Goal: Transaction & Acquisition: Purchase product/service

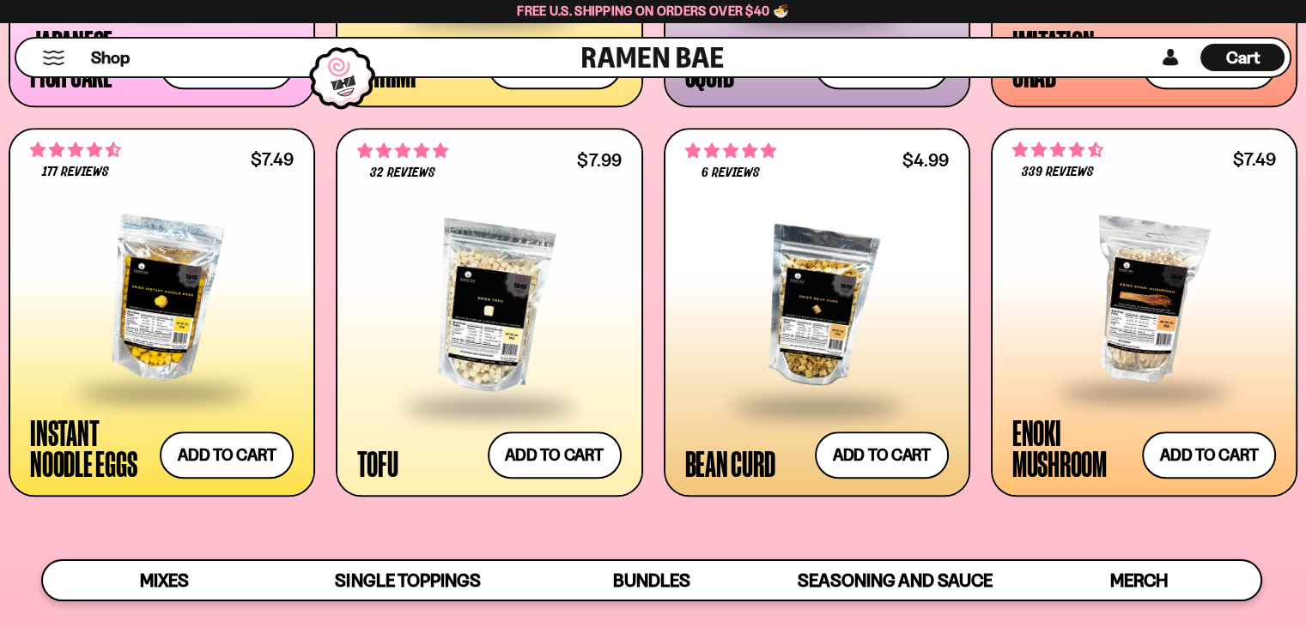
scroll to position [1906, 0]
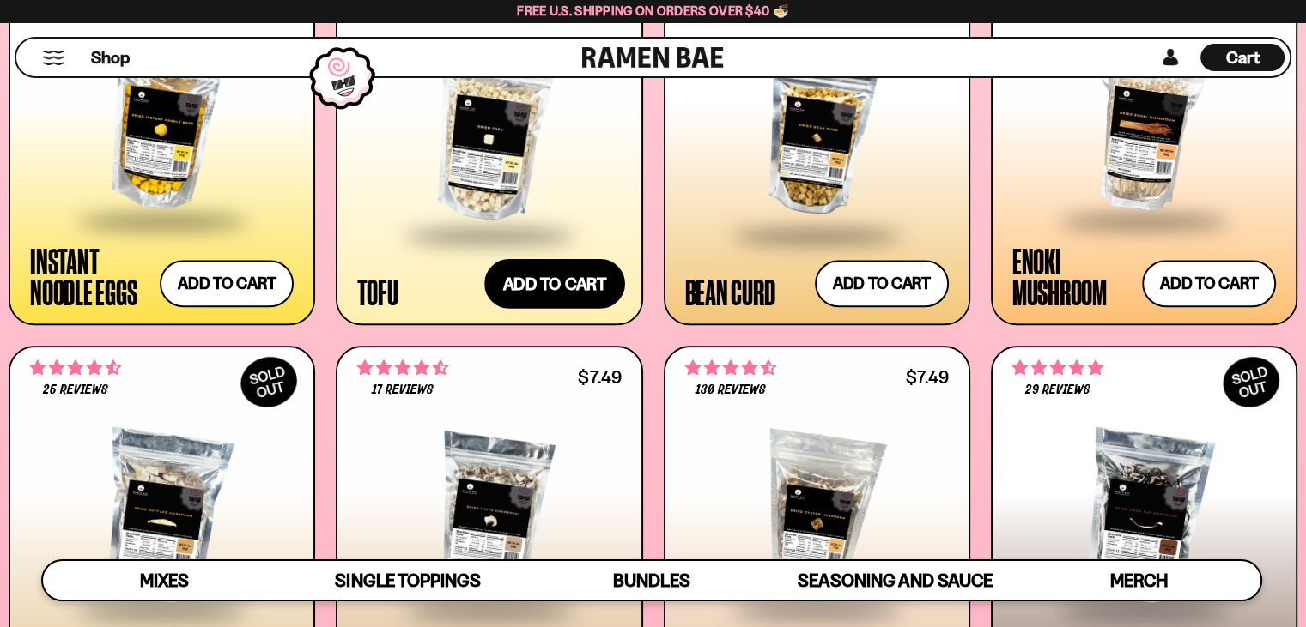
click at [549, 309] on button "Add to cart Add ― Regular price $7.99 Regular price Sale price $7.99 Unit price…" at bounding box center [554, 284] width 141 height 50
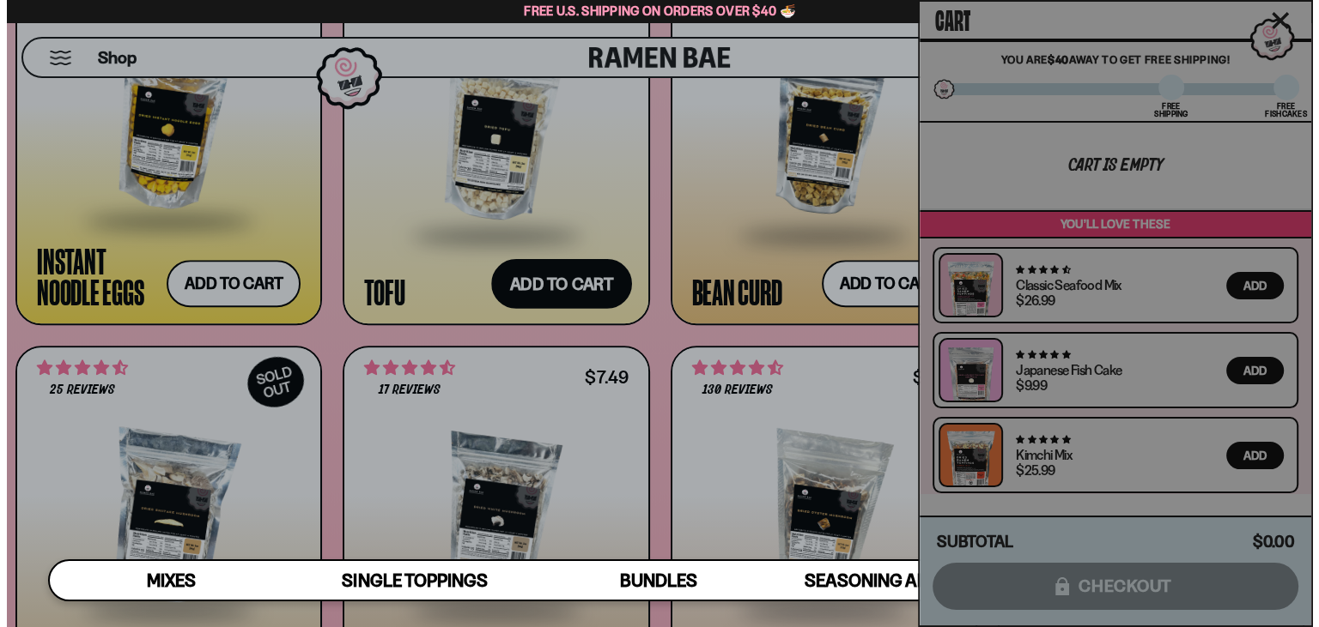
scroll to position [1916, 0]
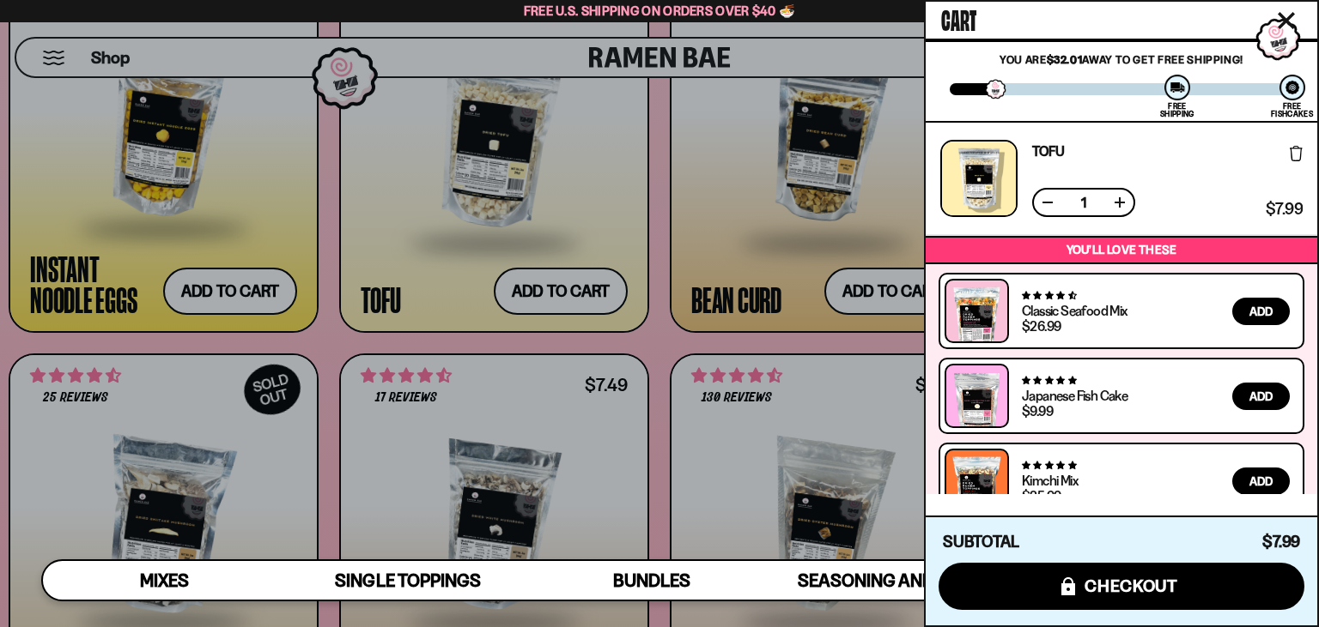
click at [1111, 211] on button at bounding box center [1119, 202] width 17 height 17
click at [734, 245] on div at bounding box center [659, 313] width 1319 height 627
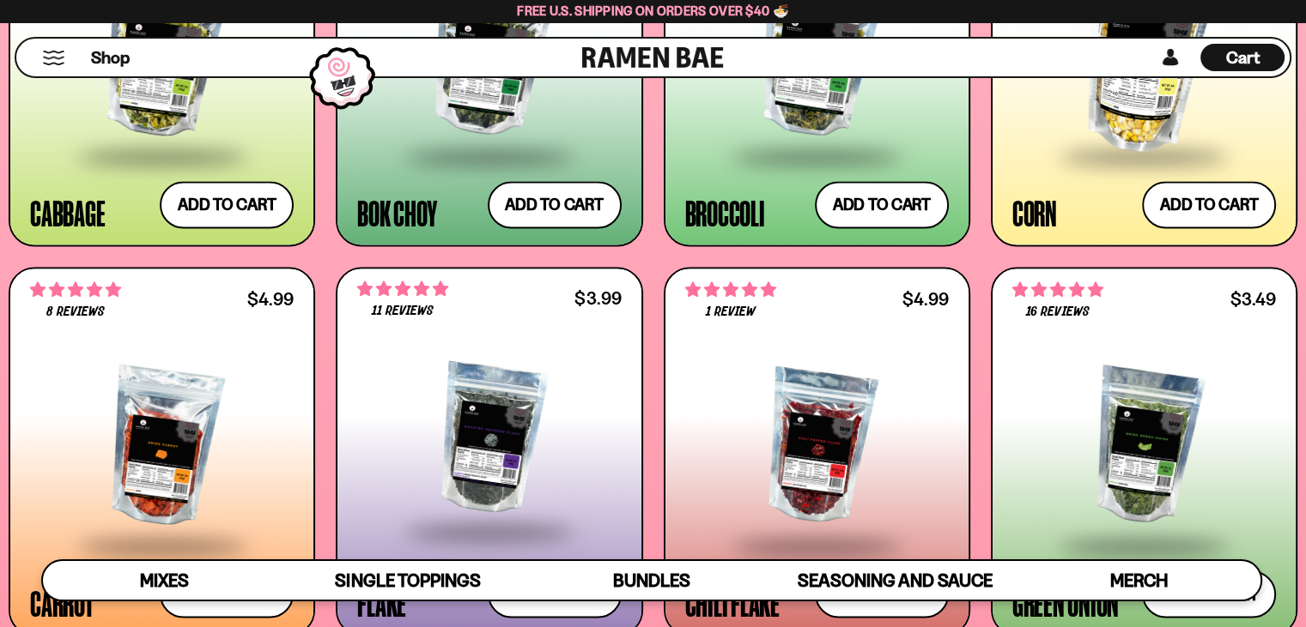
scroll to position [2936, 0]
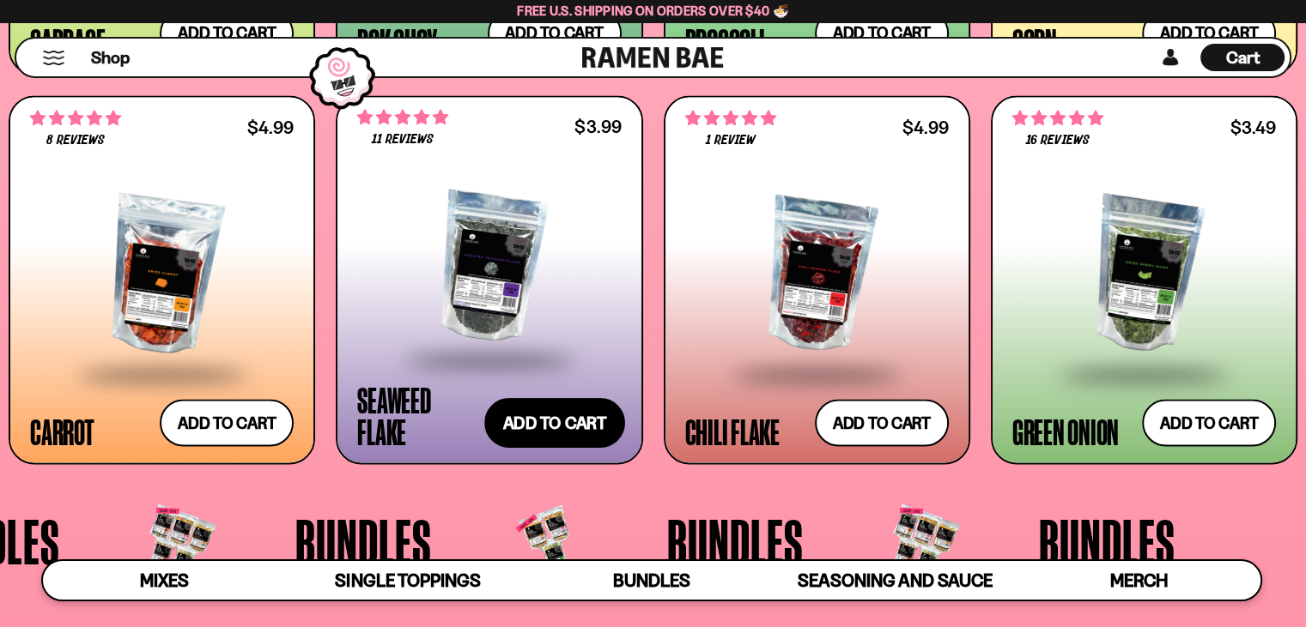
click at [507, 448] on button "Add to cart Add ― Regular price $3.99 Regular price Sale price $3.99 Unit price…" at bounding box center [554, 423] width 141 height 50
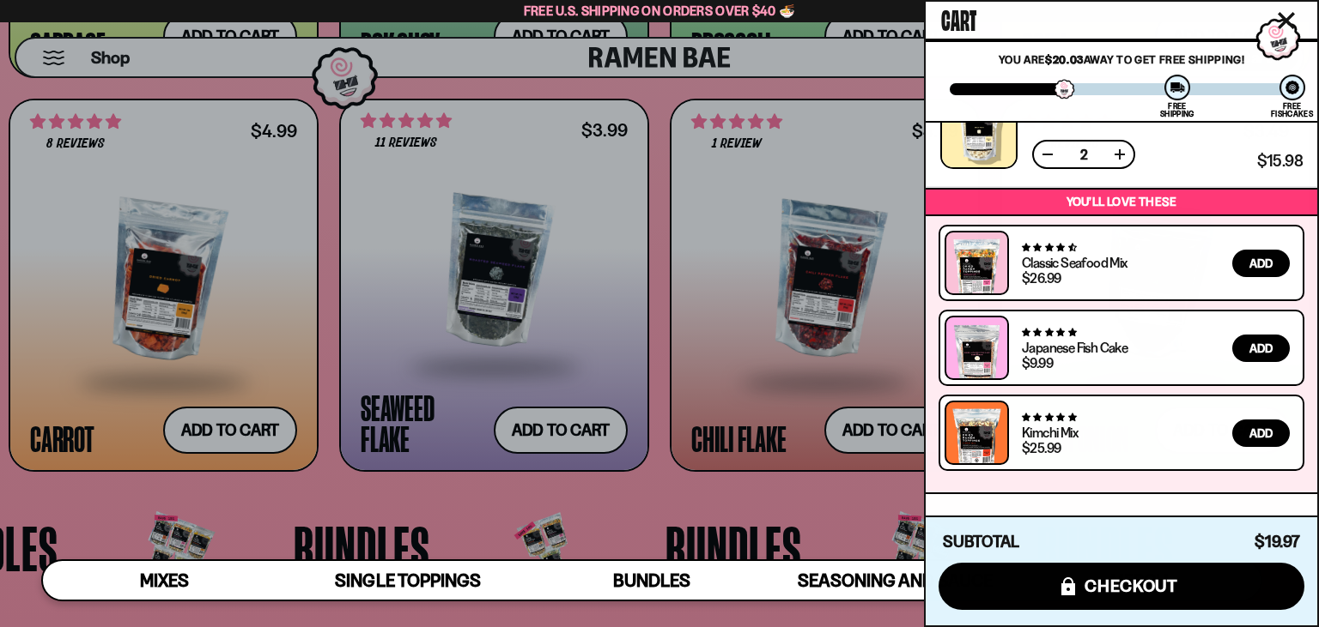
scroll to position [0, 0]
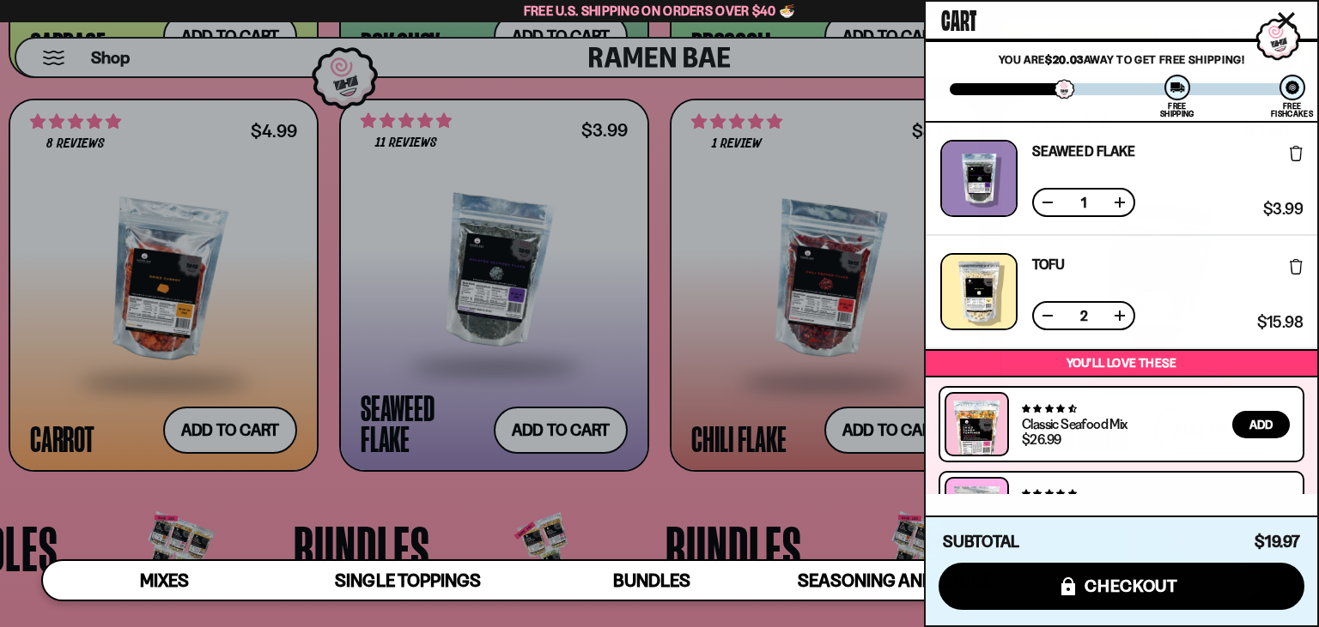
click at [613, 368] on div at bounding box center [659, 313] width 1319 height 627
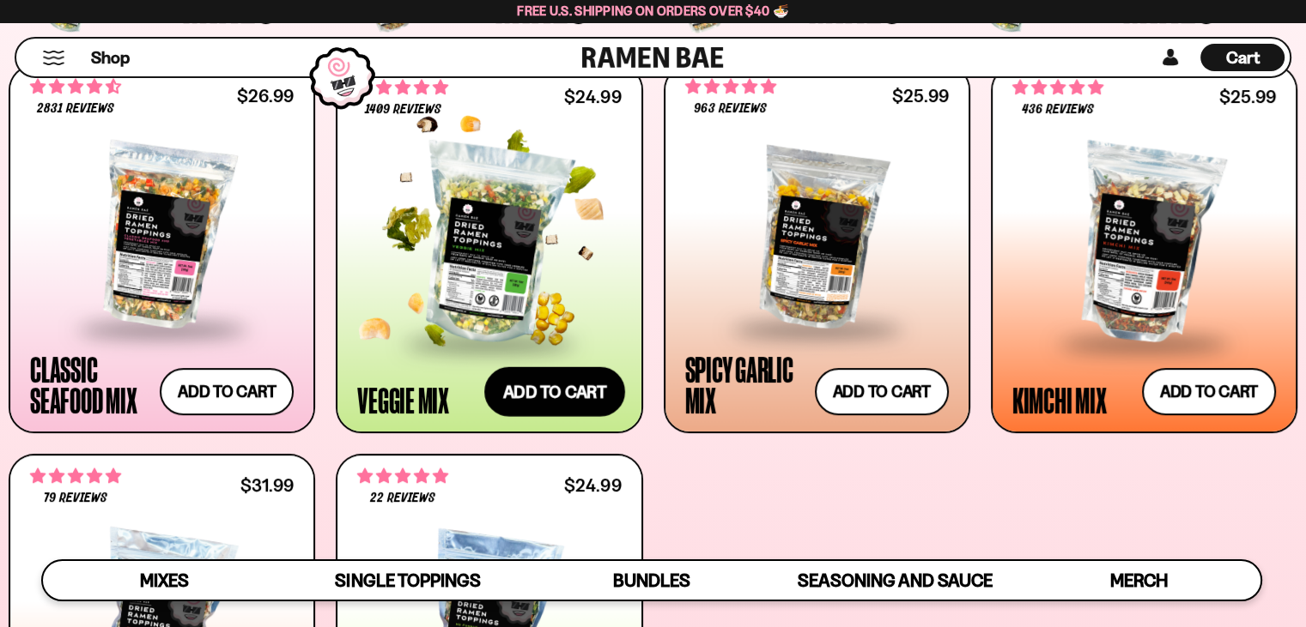
click at [540, 417] on button "Add to cart Add ― Regular price $24.99 Regular price Sale price $24.99 Unit pri…" at bounding box center [554, 392] width 141 height 50
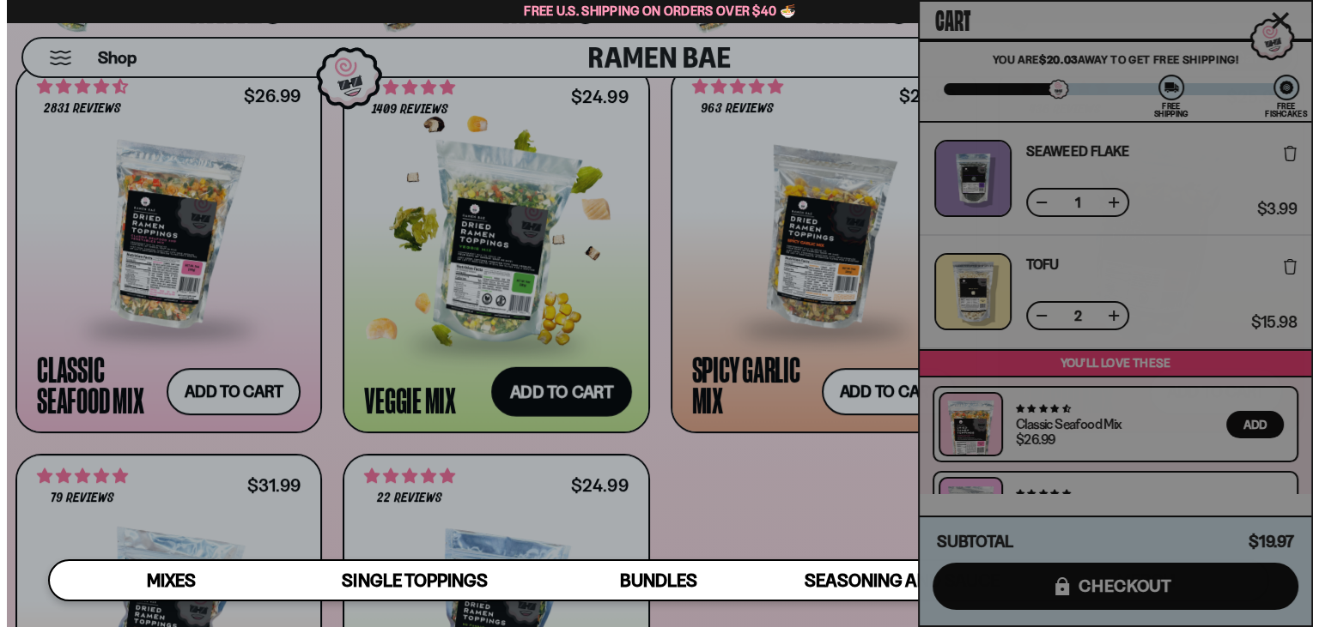
scroll to position [707, 0]
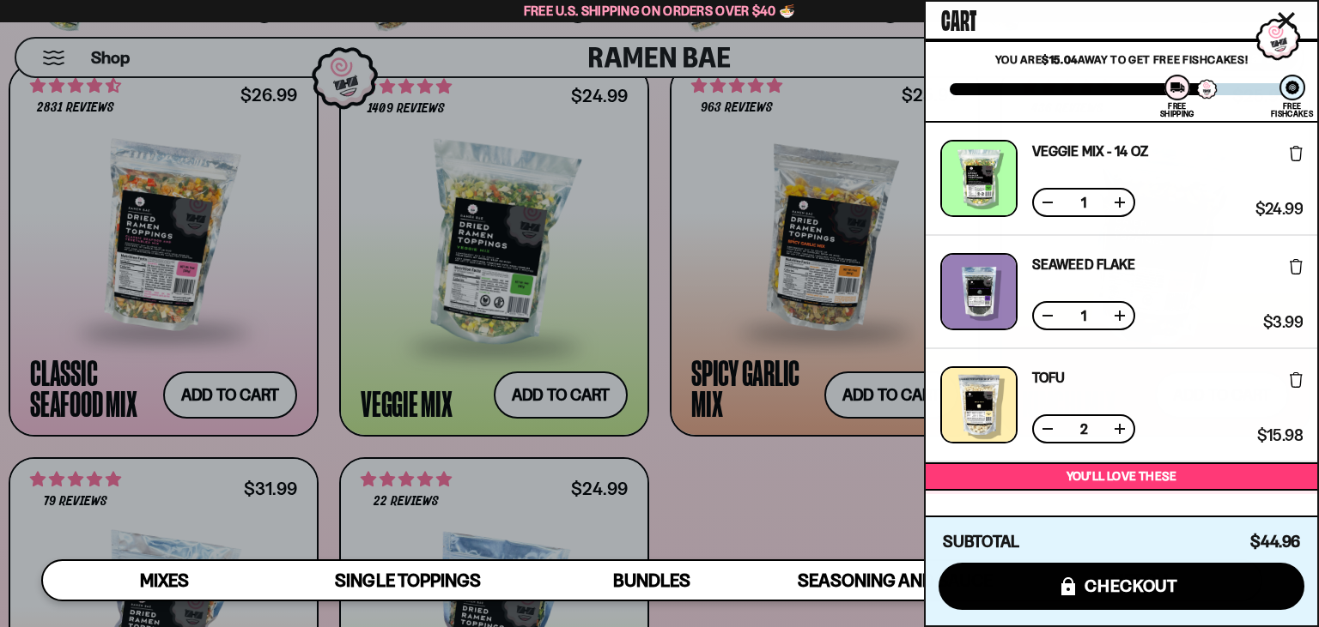
click at [664, 135] on div at bounding box center [659, 313] width 1319 height 627
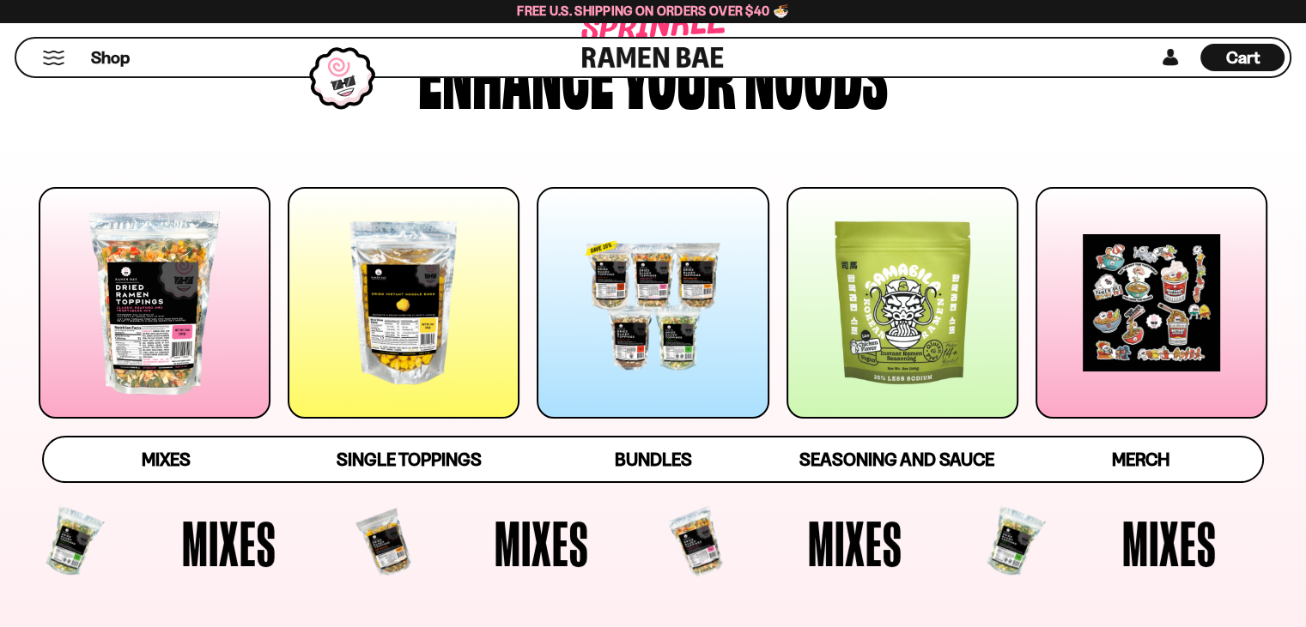
scroll to position [189, 0]
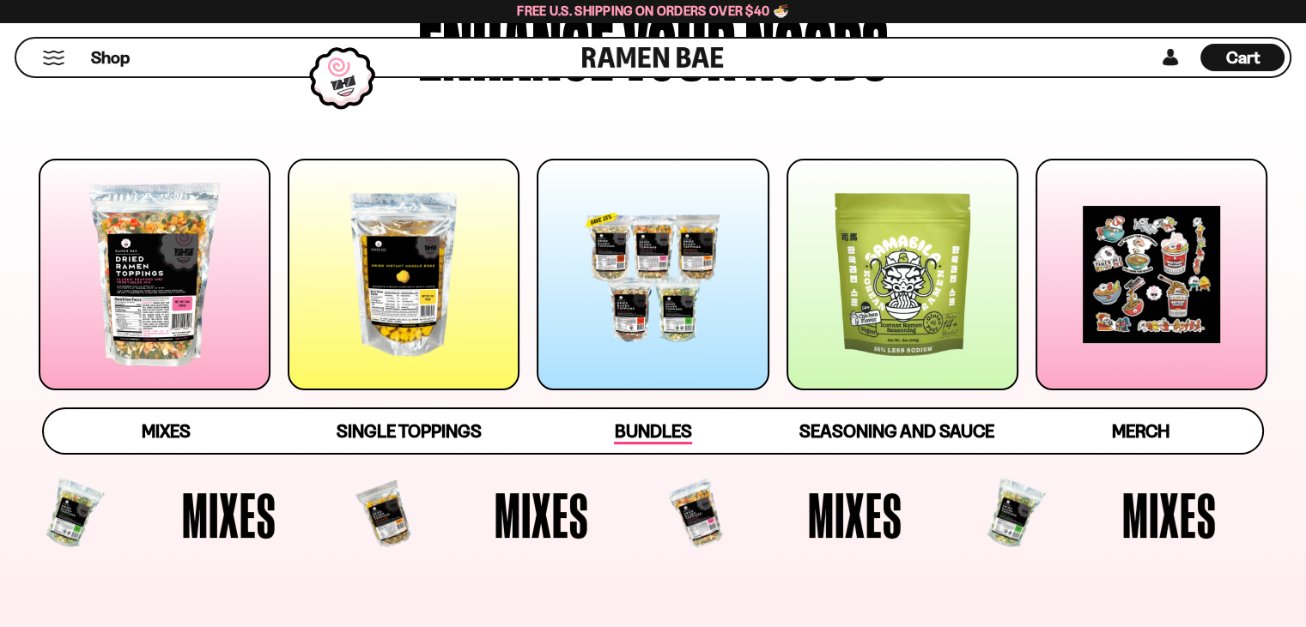
click at [694, 453] on link "Bundles" at bounding box center [653, 431] width 244 height 44
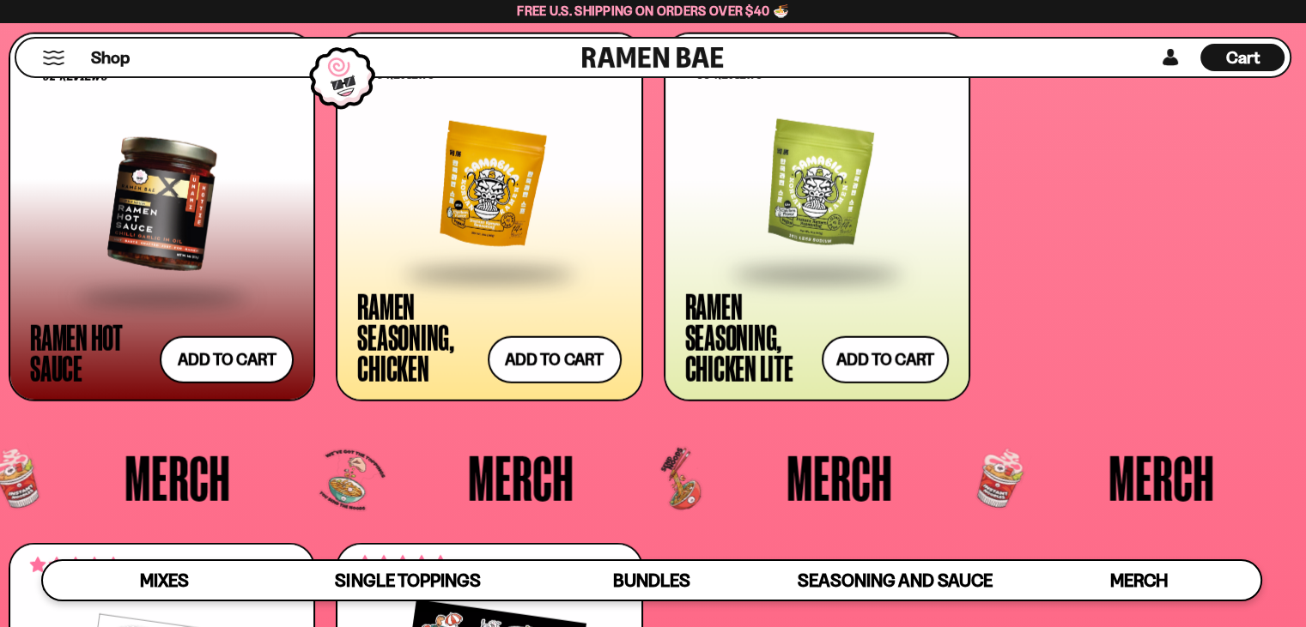
scroll to position [4204, 0]
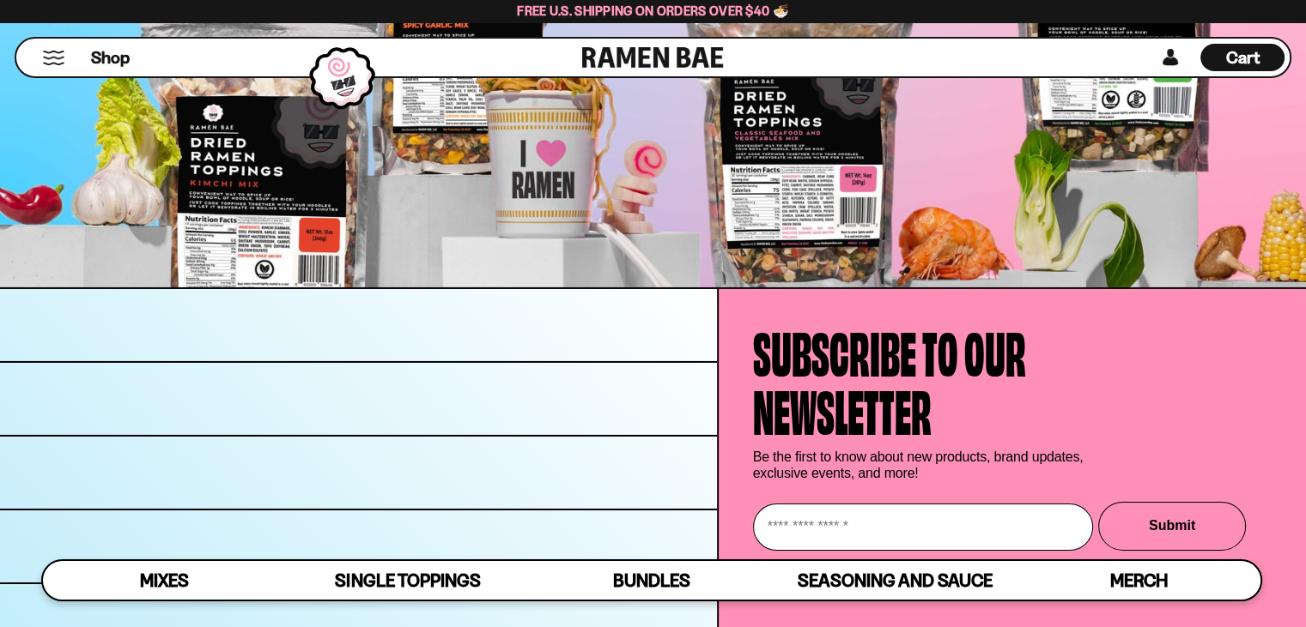
scroll to position [5921, 0]
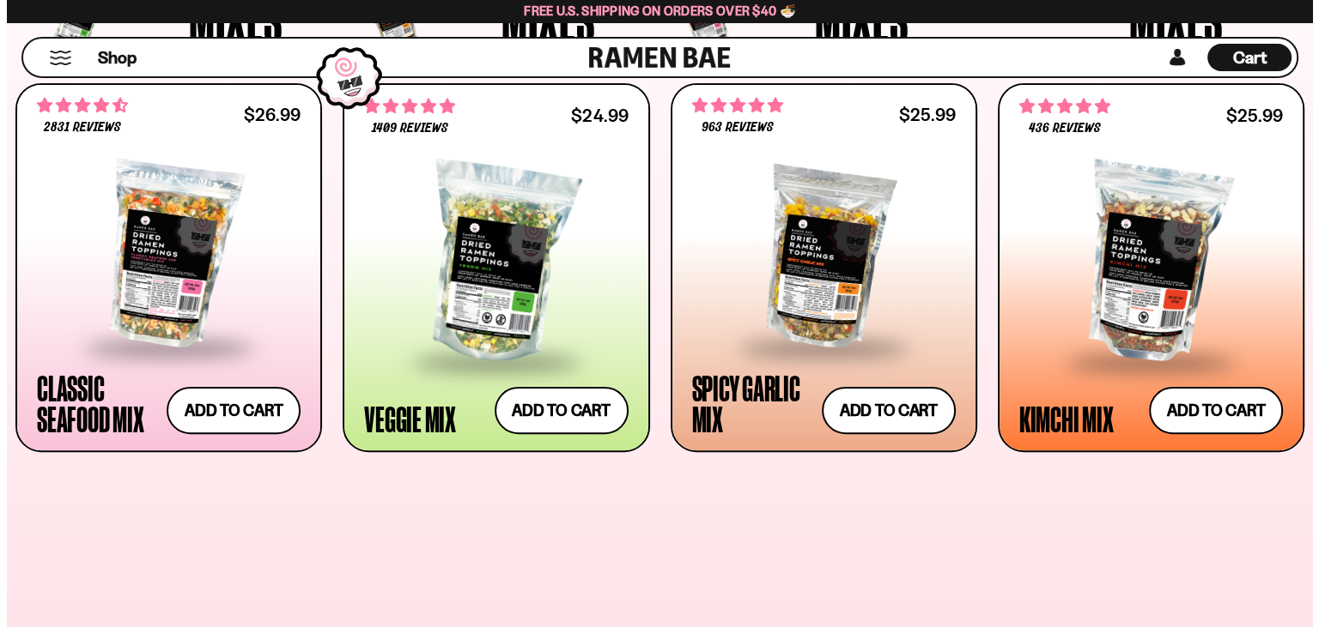
scroll to position [361, 0]
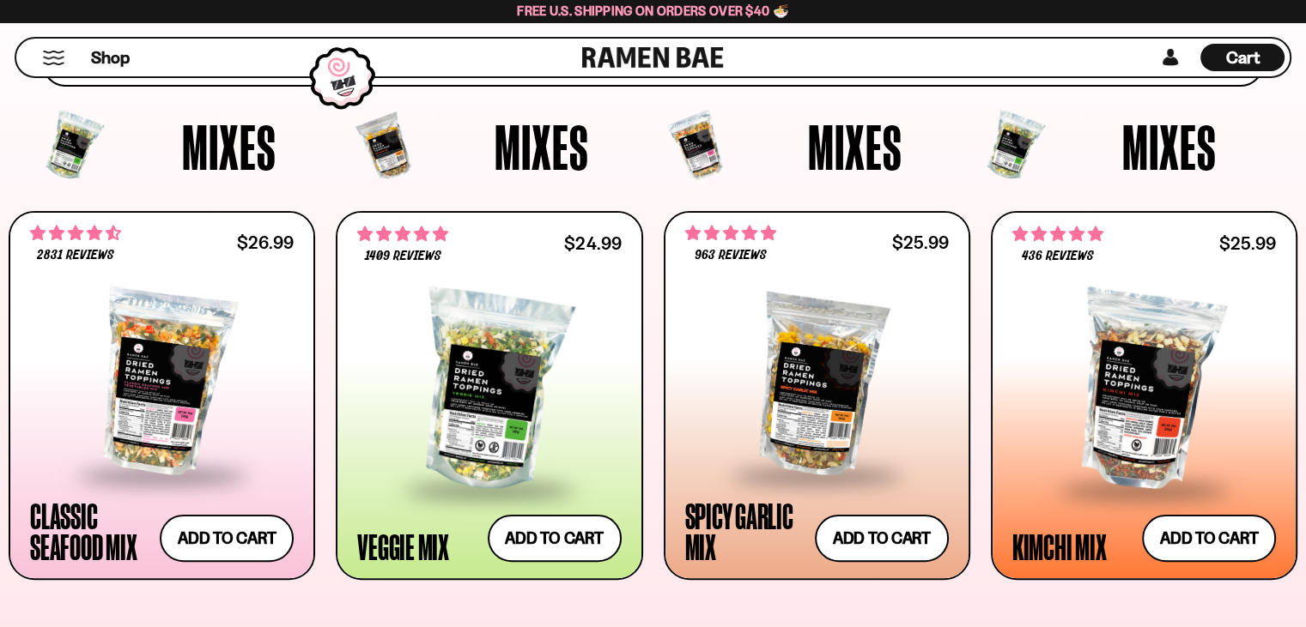
click at [1238, 58] on span "Cart" at bounding box center [1242, 57] width 33 height 21
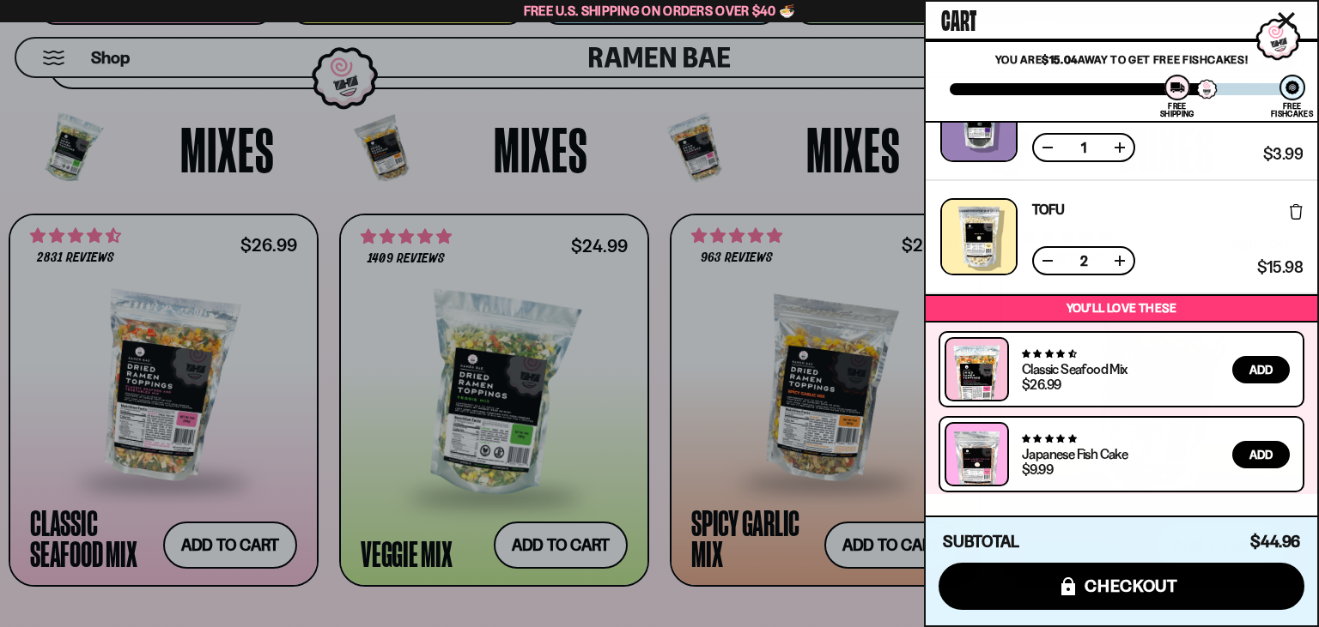
scroll to position [0, 0]
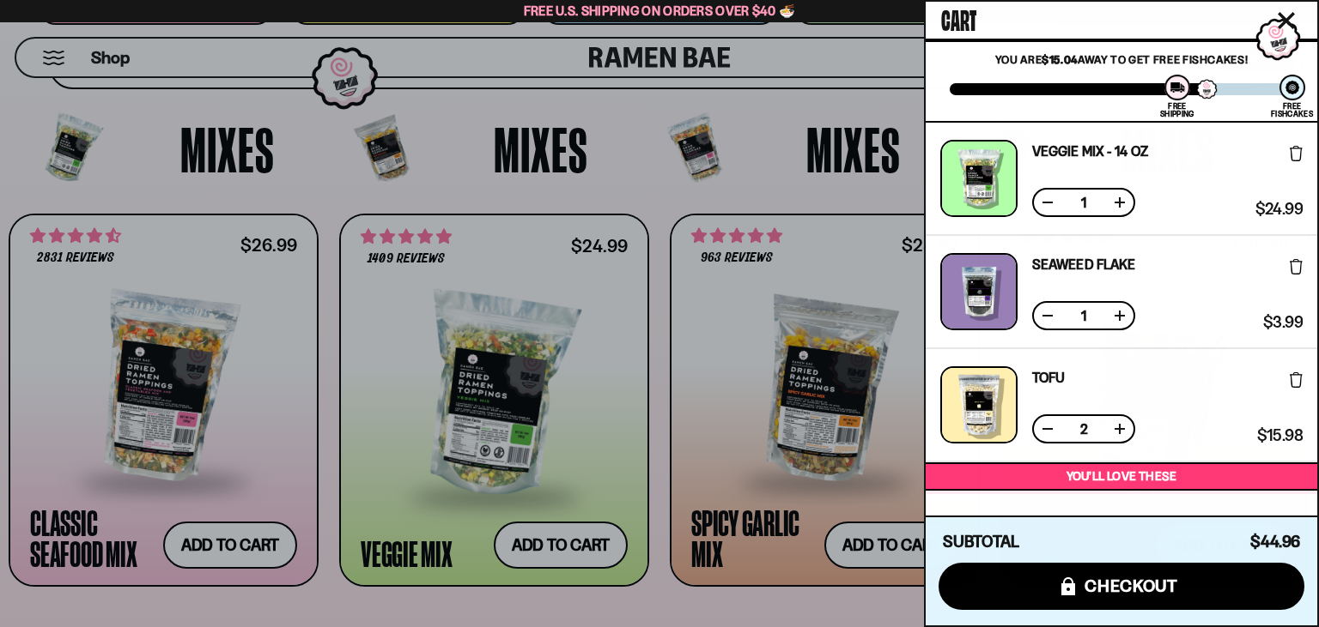
click at [1291, 161] on icon at bounding box center [1295, 153] width 13 height 15
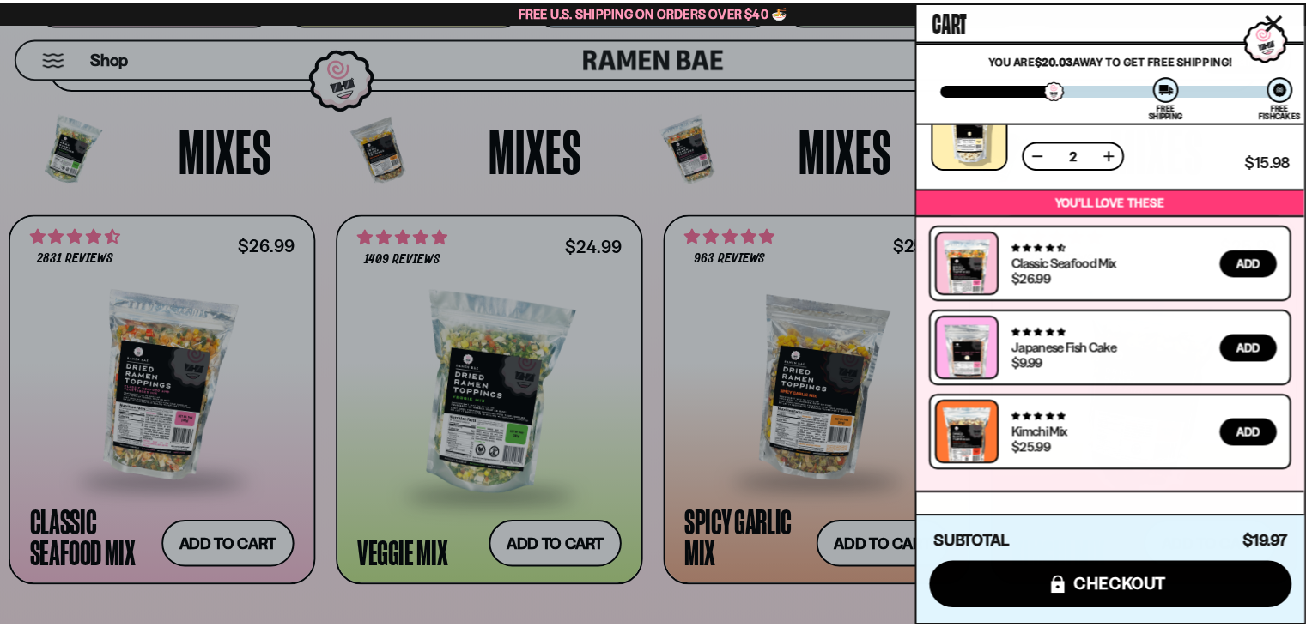
scroll to position [3, 0]
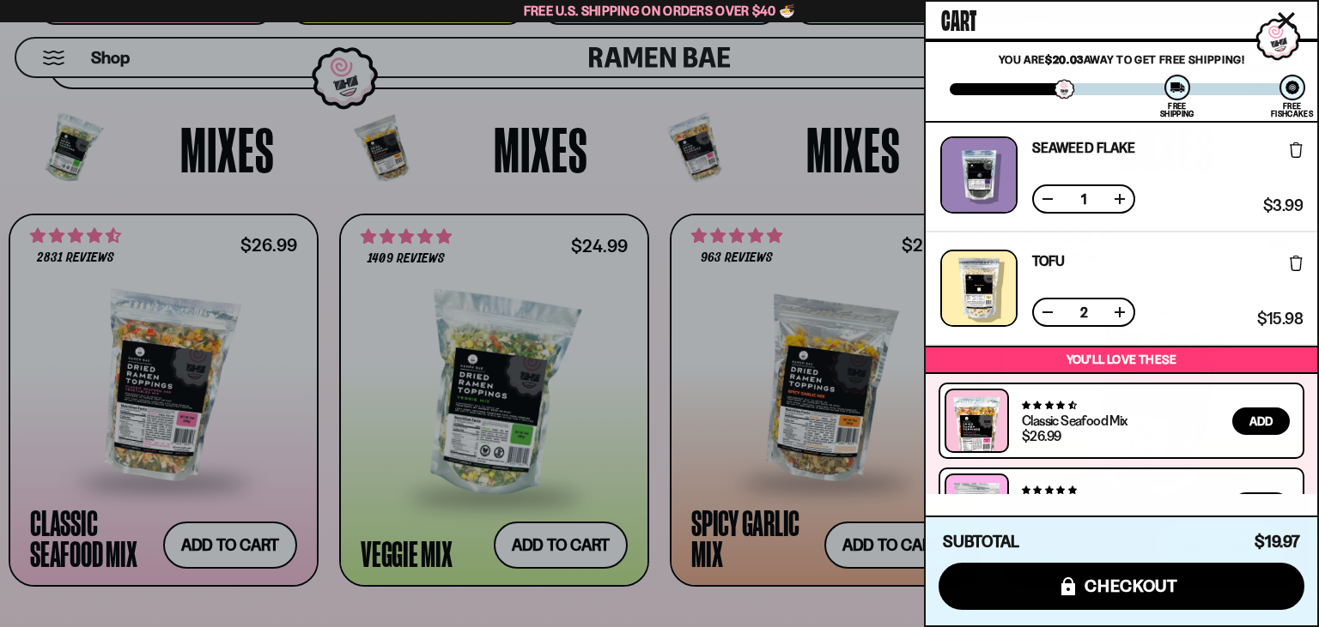
click at [636, 245] on div at bounding box center [659, 313] width 1319 height 627
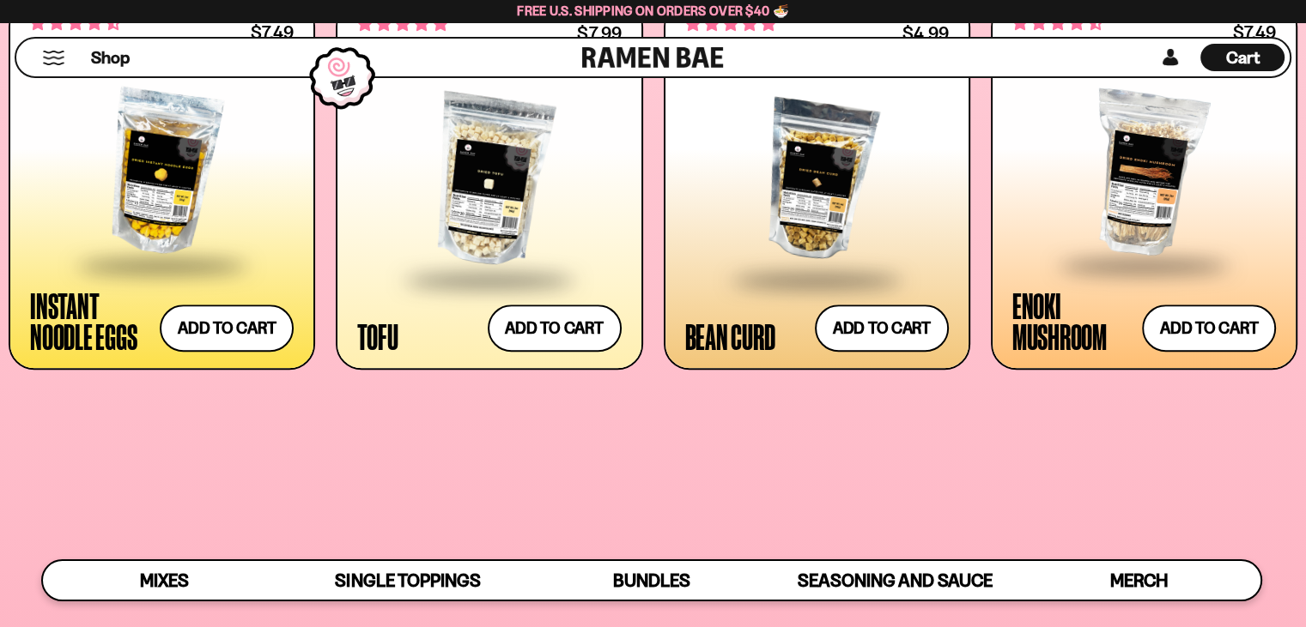
scroll to position [1906, 0]
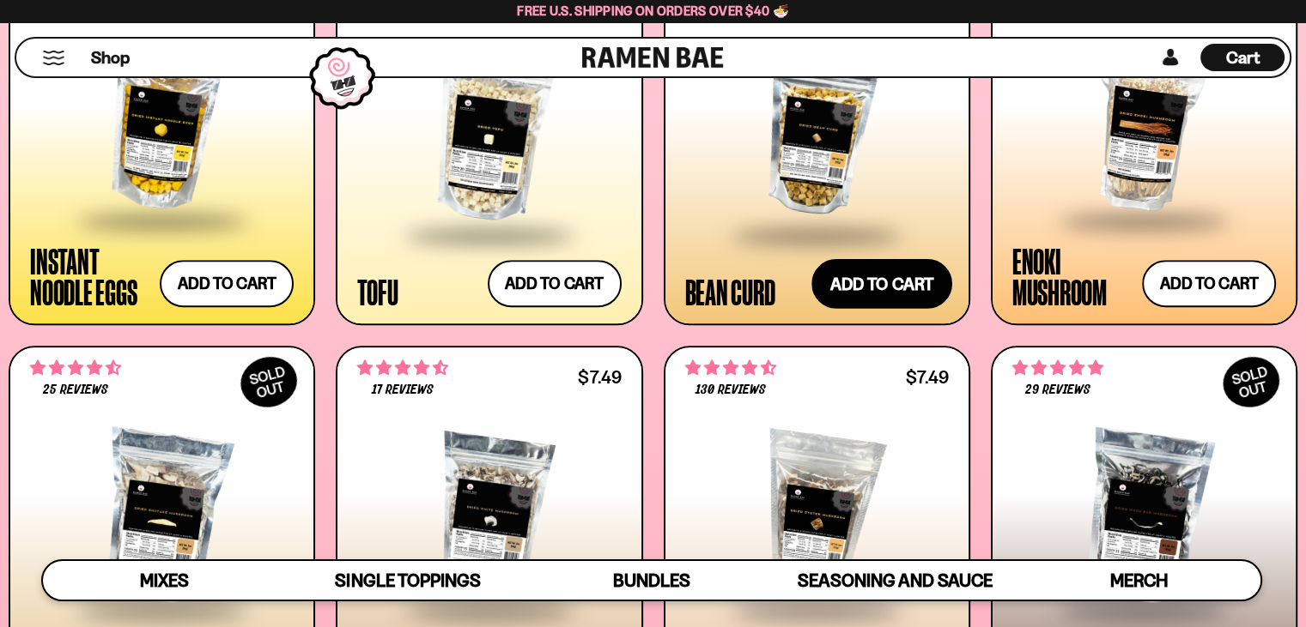
click at [834, 309] on button "Add to cart Add ― Regular price $4.99 Regular price Sale price $4.99 Unit price…" at bounding box center [881, 284] width 141 height 50
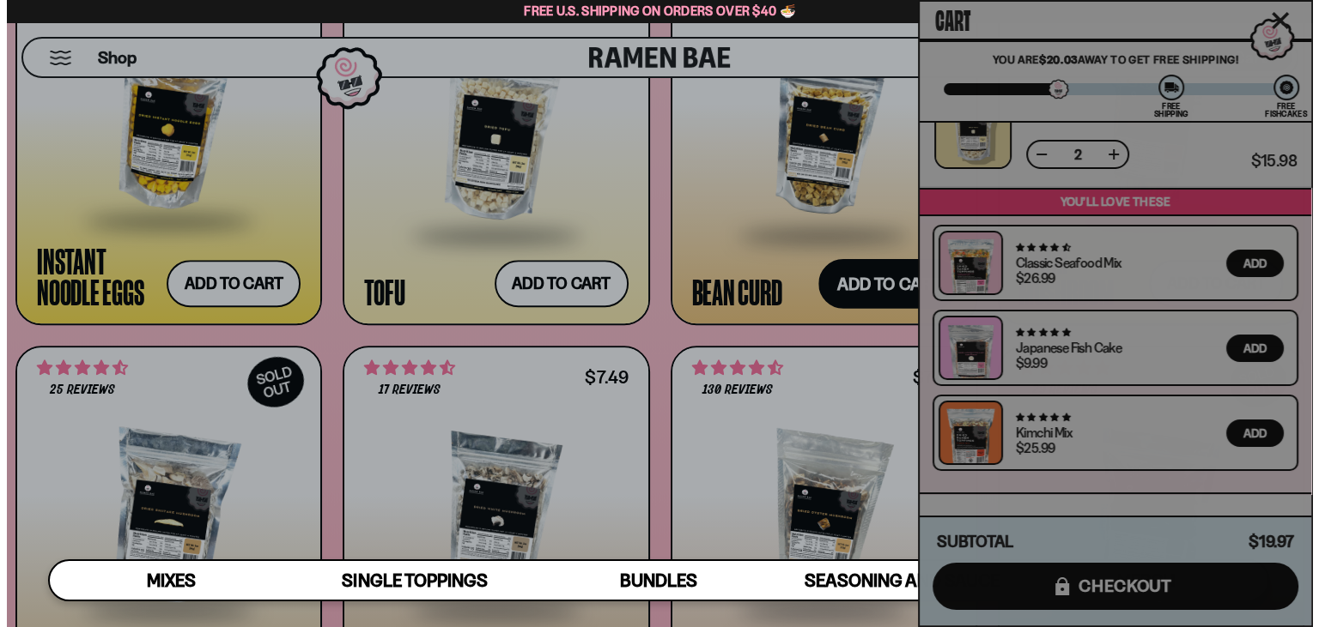
scroll to position [1918, 0]
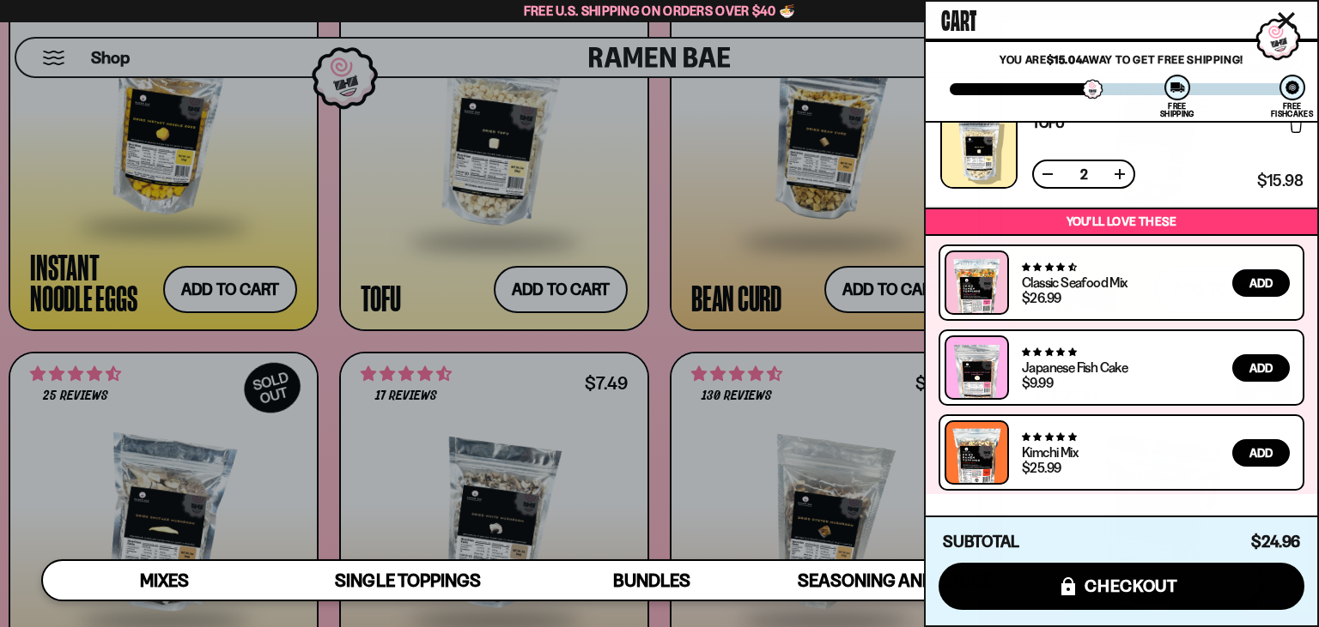
click at [57, 210] on div at bounding box center [659, 313] width 1319 height 627
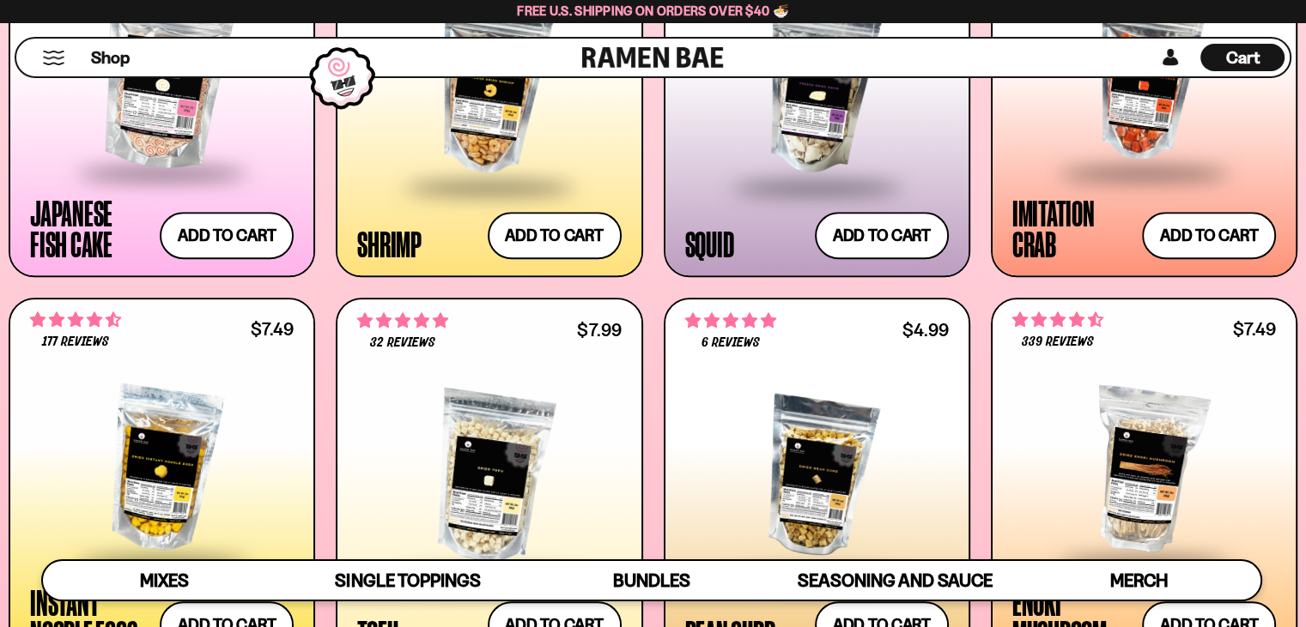
scroll to position [1049, 0]
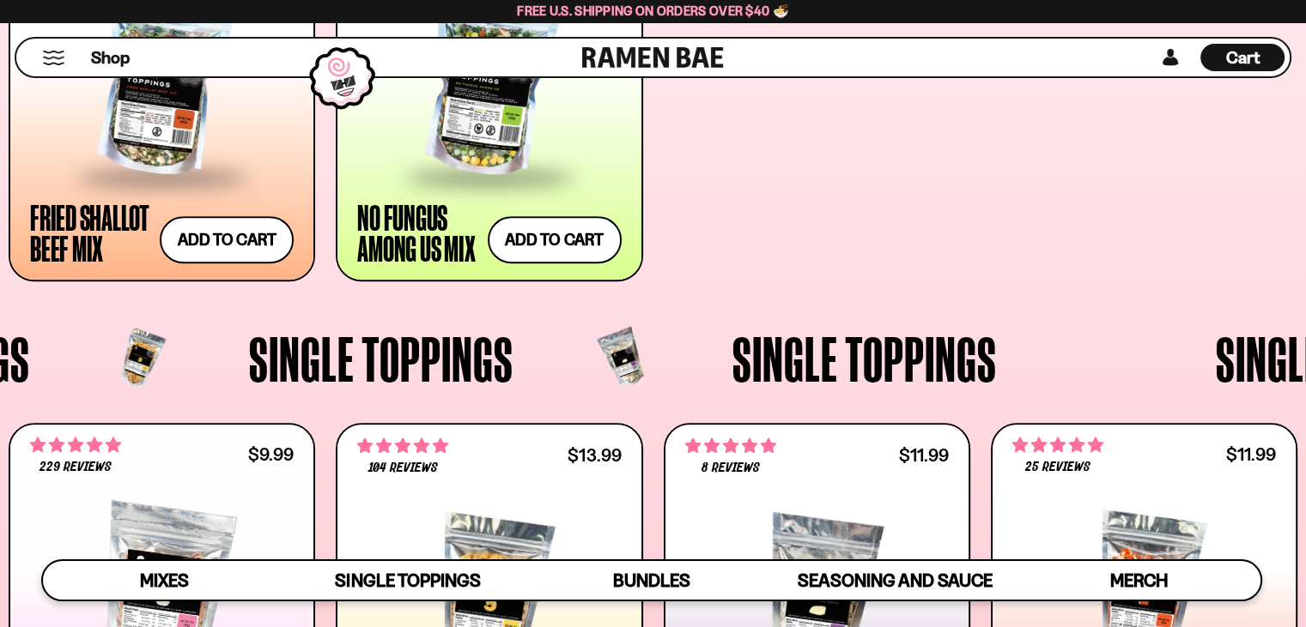
click at [1235, 65] on span "Cart" at bounding box center [1242, 57] width 33 height 21
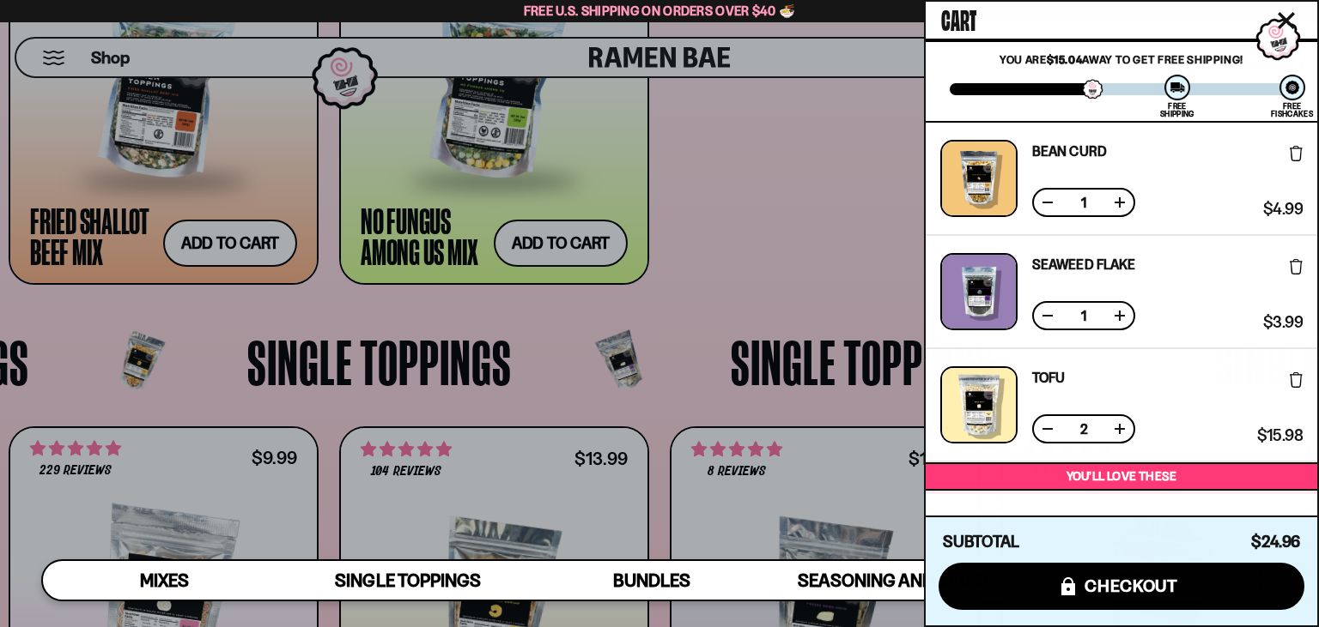
scroll to position [0, 0]
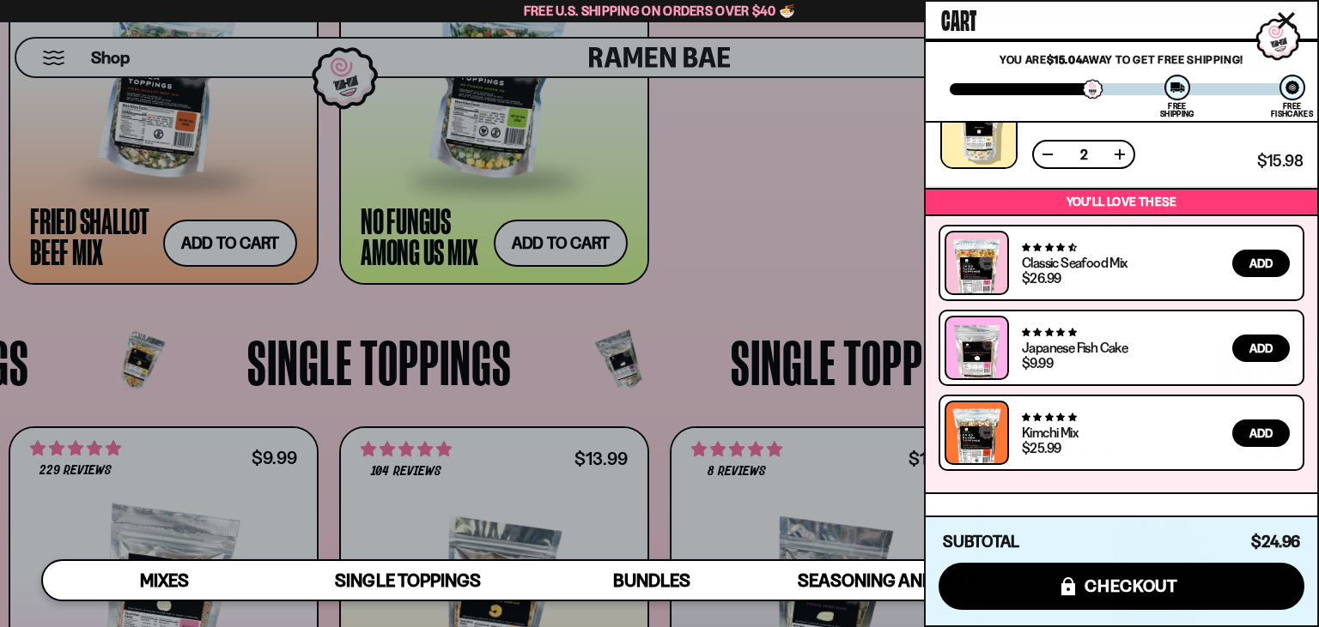
click at [727, 208] on div at bounding box center [659, 313] width 1319 height 627
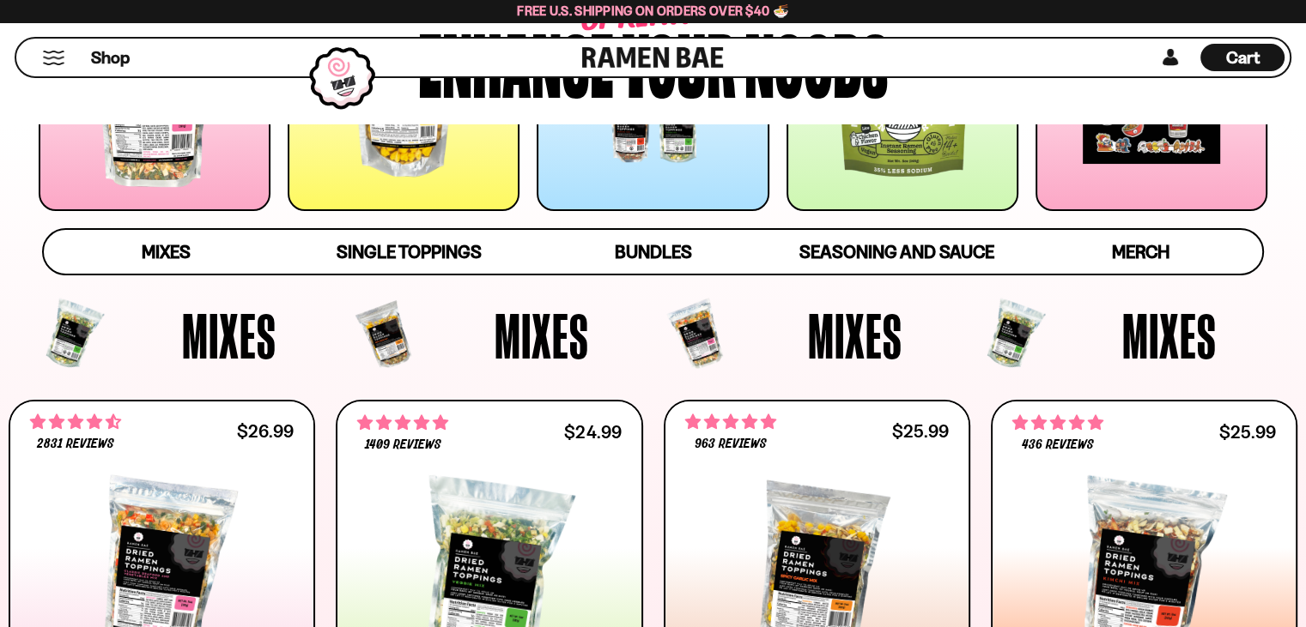
click at [198, 185] on div at bounding box center [155, 95] width 232 height 232
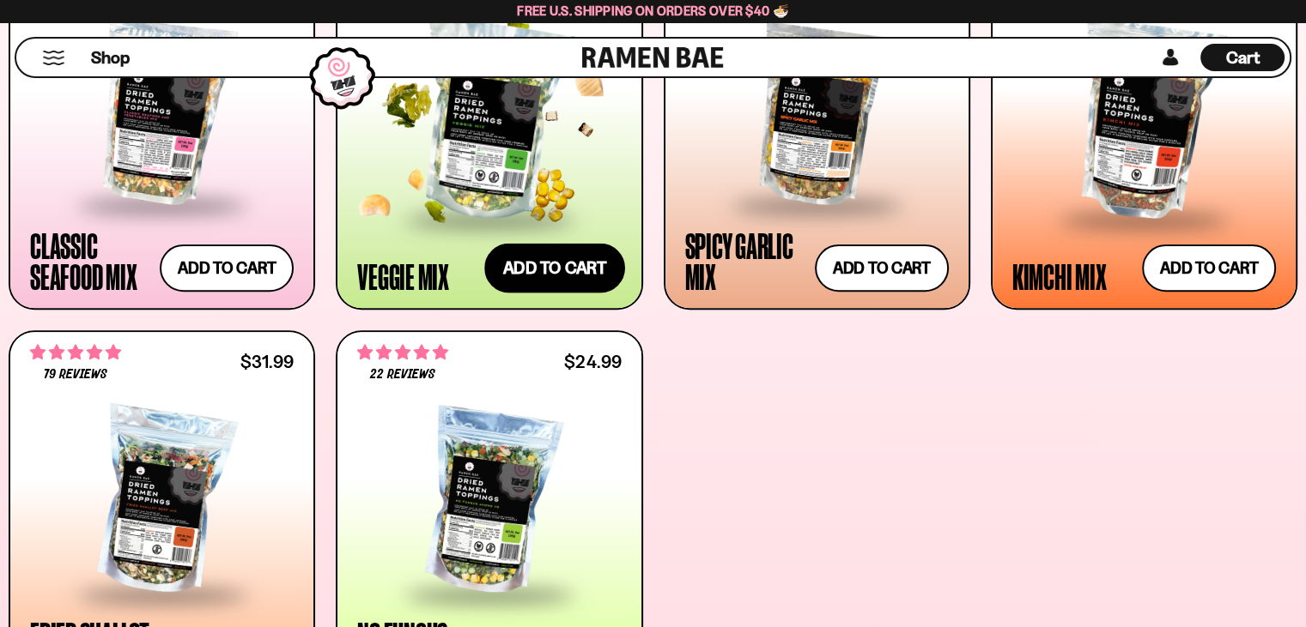
click at [525, 294] on button "Add to cart Add ― Regular price $24.99 Regular price Sale price $24.99 Unit pri…" at bounding box center [554, 269] width 141 height 50
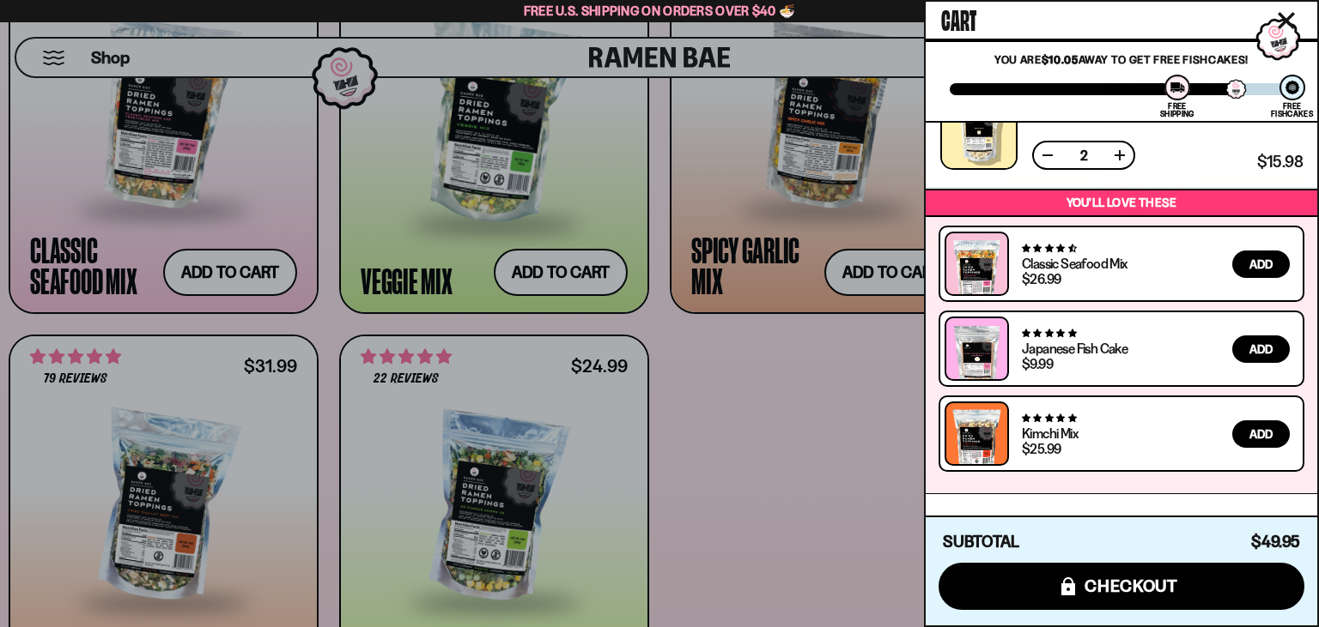
scroll to position [519, 0]
